Goal: Task Accomplishment & Management: Manage account settings

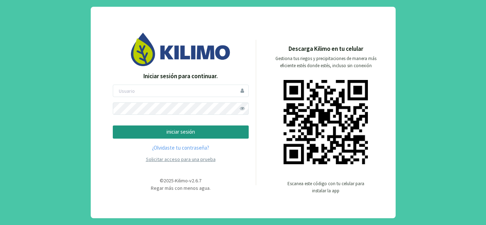
click at [174, 160] on link "Solicitar acceso para una prueba" at bounding box center [181, 159] width 70 height 6
click at [161, 92] on input "email" at bounding box center [181, 91] width 136 height 12
type input "[PERSON_NAME][EMAIL_ADDRESS][DOMAIN_NAME]"
click at [180, 133] on p "iniciar sesión" at bounding box center [181, 132] width 124 height 8
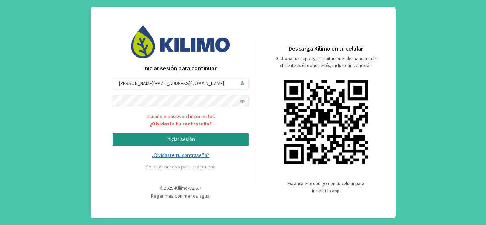
click at [181, 156] on link "¿Olvidaste tu contraseña?" at bounding box center [181, 155] width 136 height 8
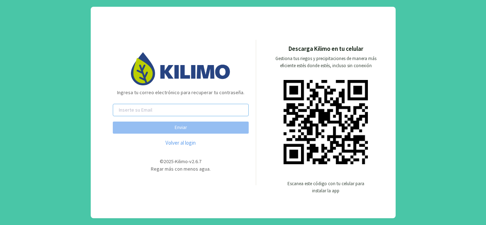
click at [183, 109] on input "email" at bounding box center [181, 110] width 136 height 12
type input "[PERSON_NAME][EMAIL_ADDRESS][DOMAIN_NAME]"
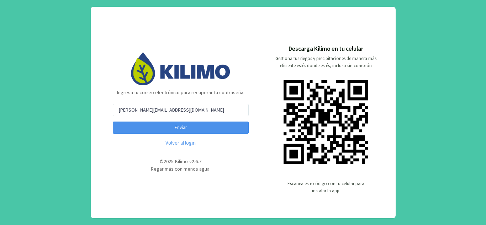
click at [175, 128] on button "Enviar" at bounding box center [181, 128] width 136 height 12
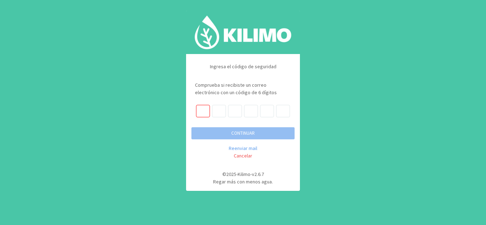
click at [175, 128] on div "Ingresa el código de seguridad Comprueba si recibiste un correo electrónico con…" at bounding box center [243, 112] width 486 height 225
